Goal: Transaction & Acquisition: Purchase product/service

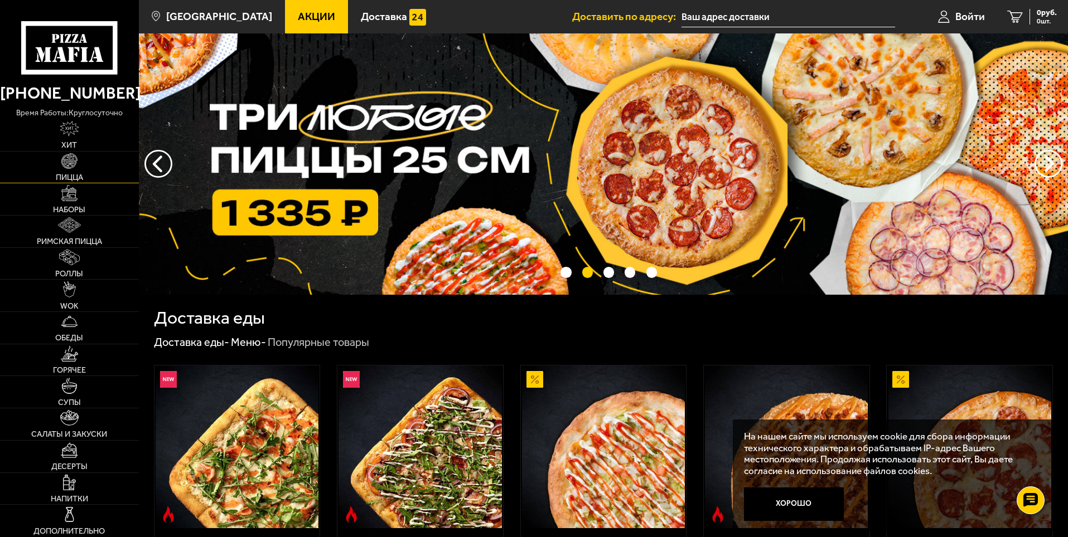
click at [75, 170] on link "Пицца" at bounding box center [69, 168] width 139 height 32
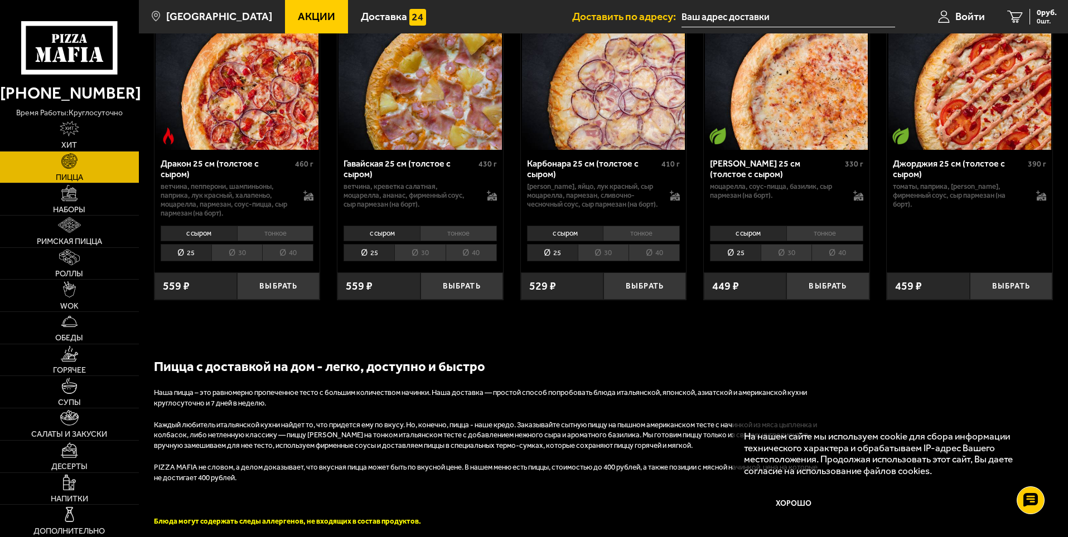
scroll to position [1840, 0]
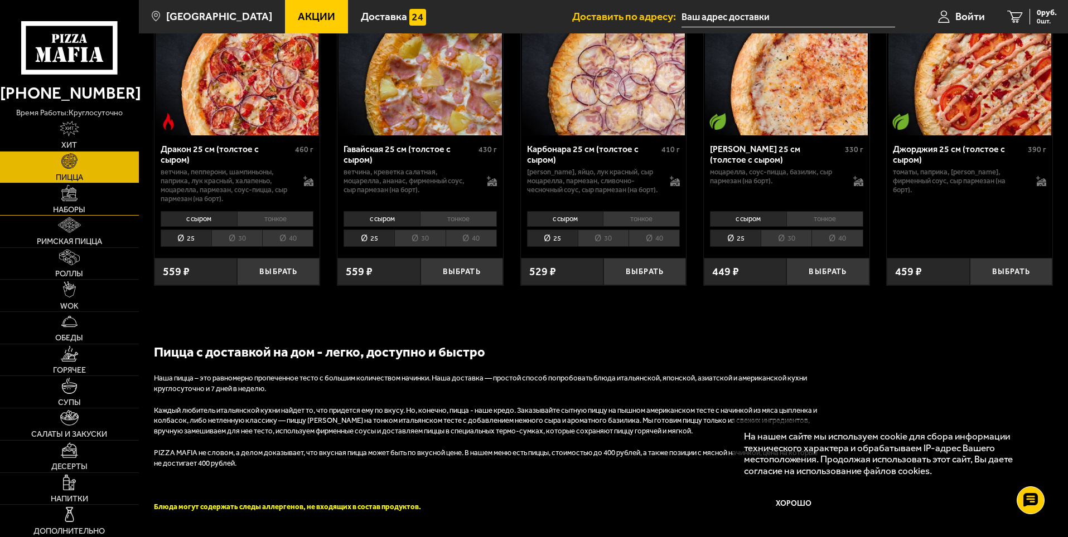
click at [74, 201] on link "Наборы" at bounding box center [69, 199] width 139 height 32
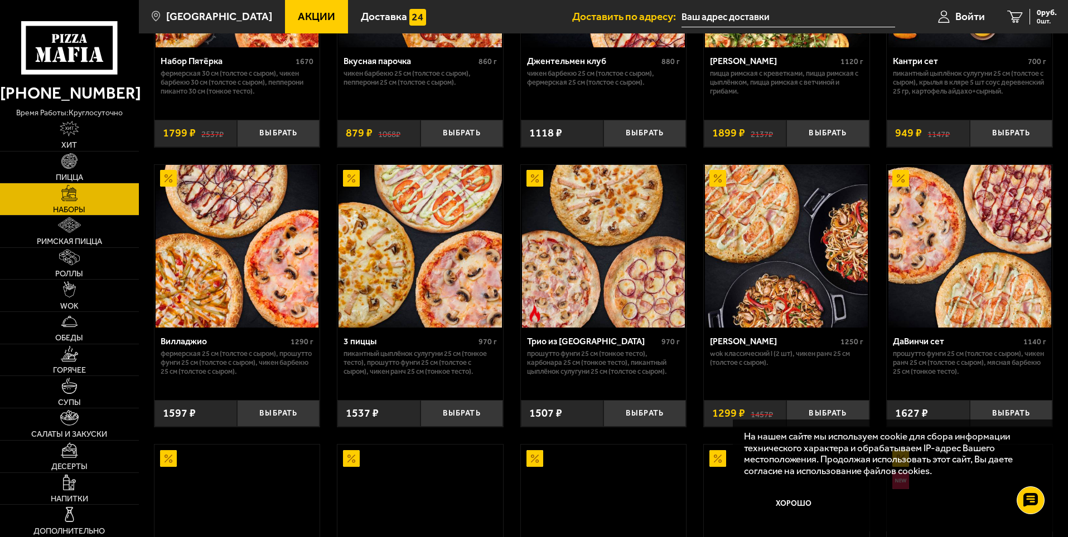
scroll to position [223, 0]
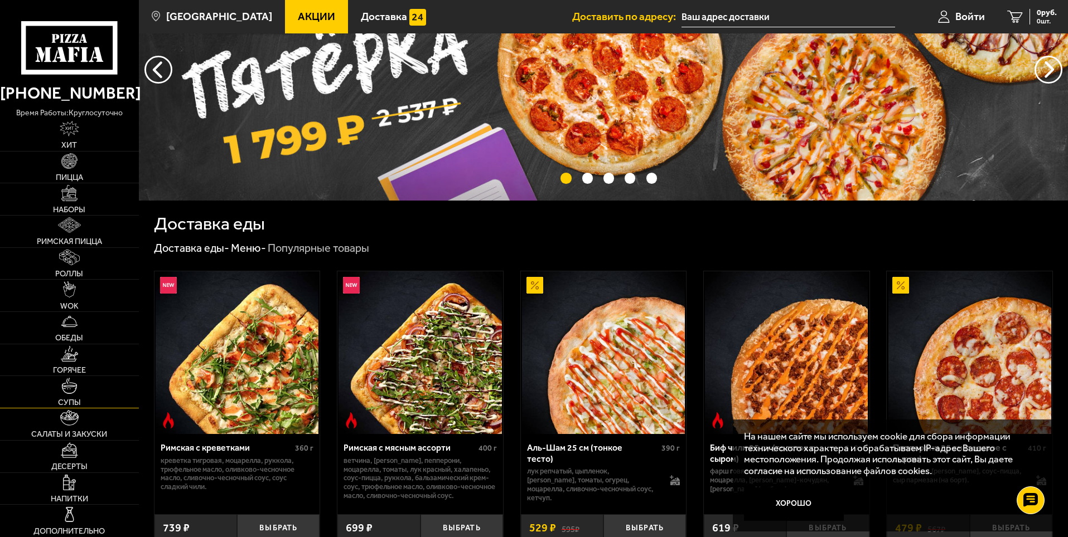
scroll to position [112, 0]
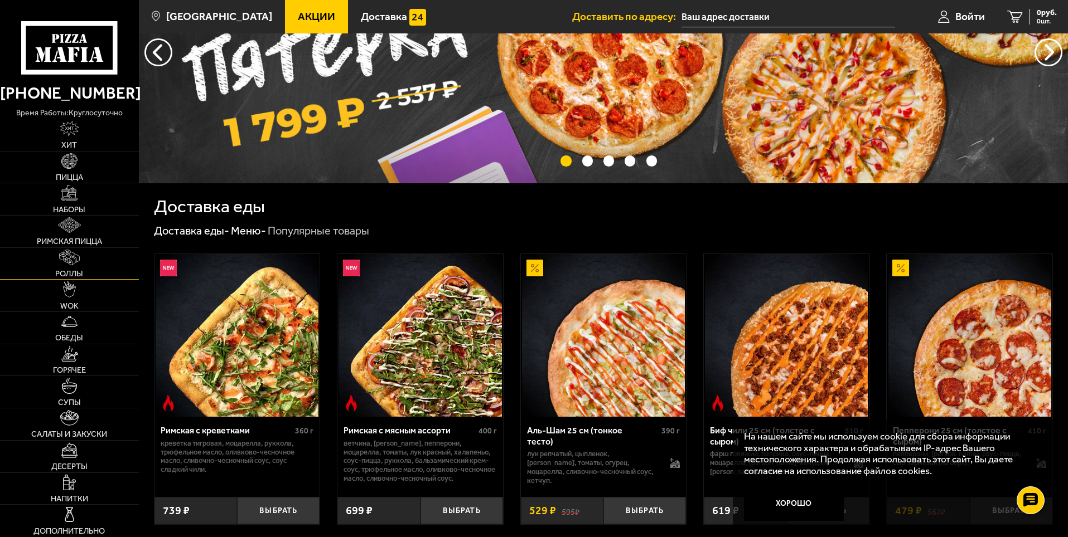
click at [71, 271] on span "Роллы" at bounding box center [69, 274] width 28 height 8
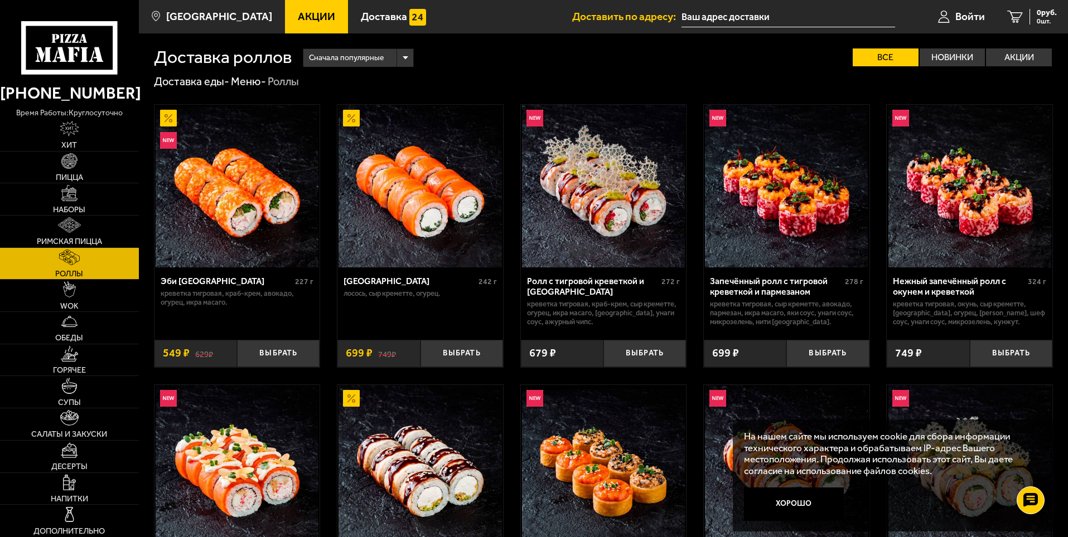
scroll to position [335, 0]
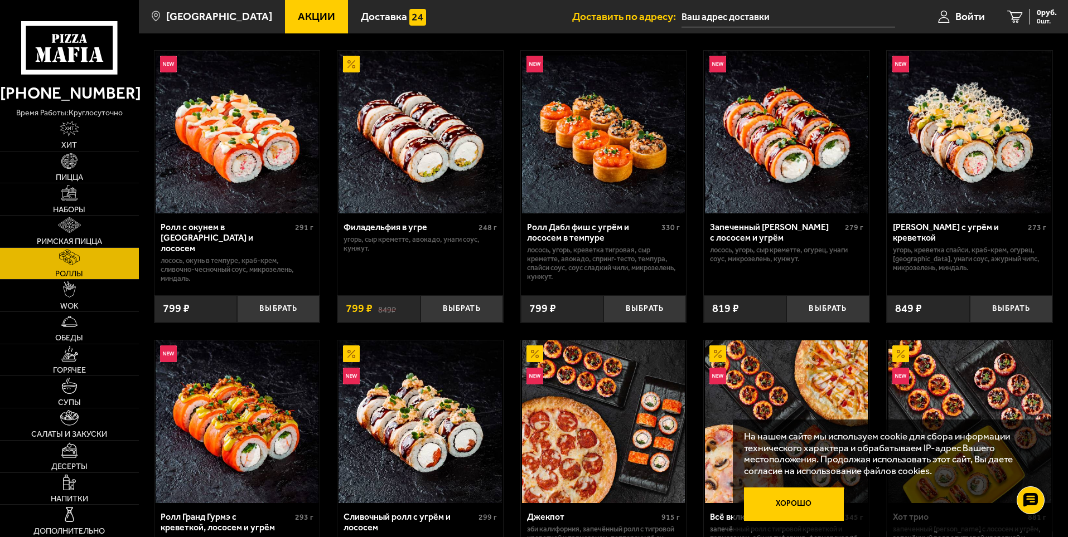
click at [801, 503] on button "Хорошо" at bounding box center [794, 504] width 100 height 33
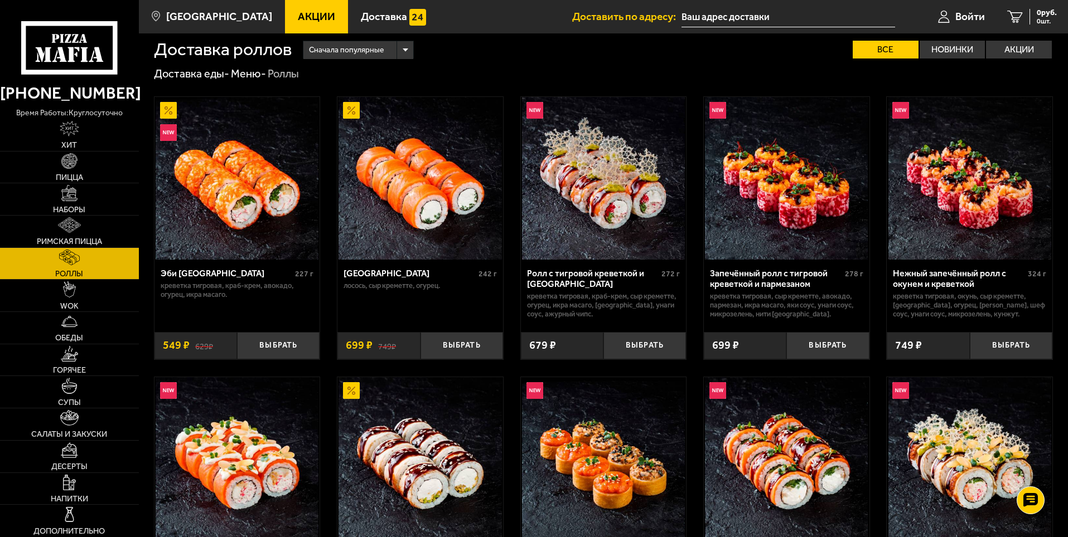
scroll to position [0, 0]
